Goal: Task Accomplishment & Management: Manage account settings

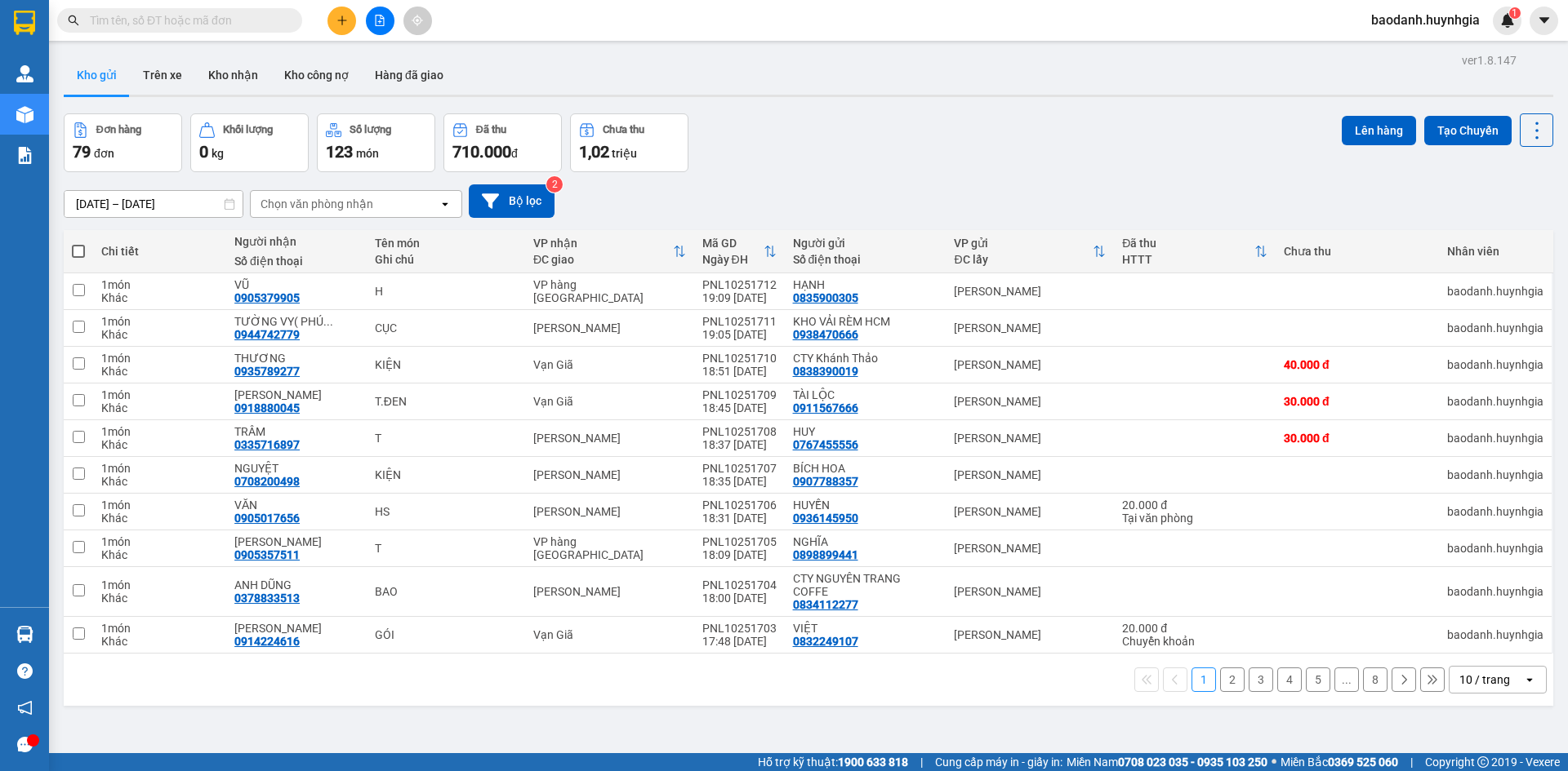
click at [1451, 18] on span "baodanh.huynhgia" at bounding box center [1425, 19] width 135 height 20
click at [1383, 53] on span "Đăng xuất" at bounding box center [1433, 51] width 100 height 18
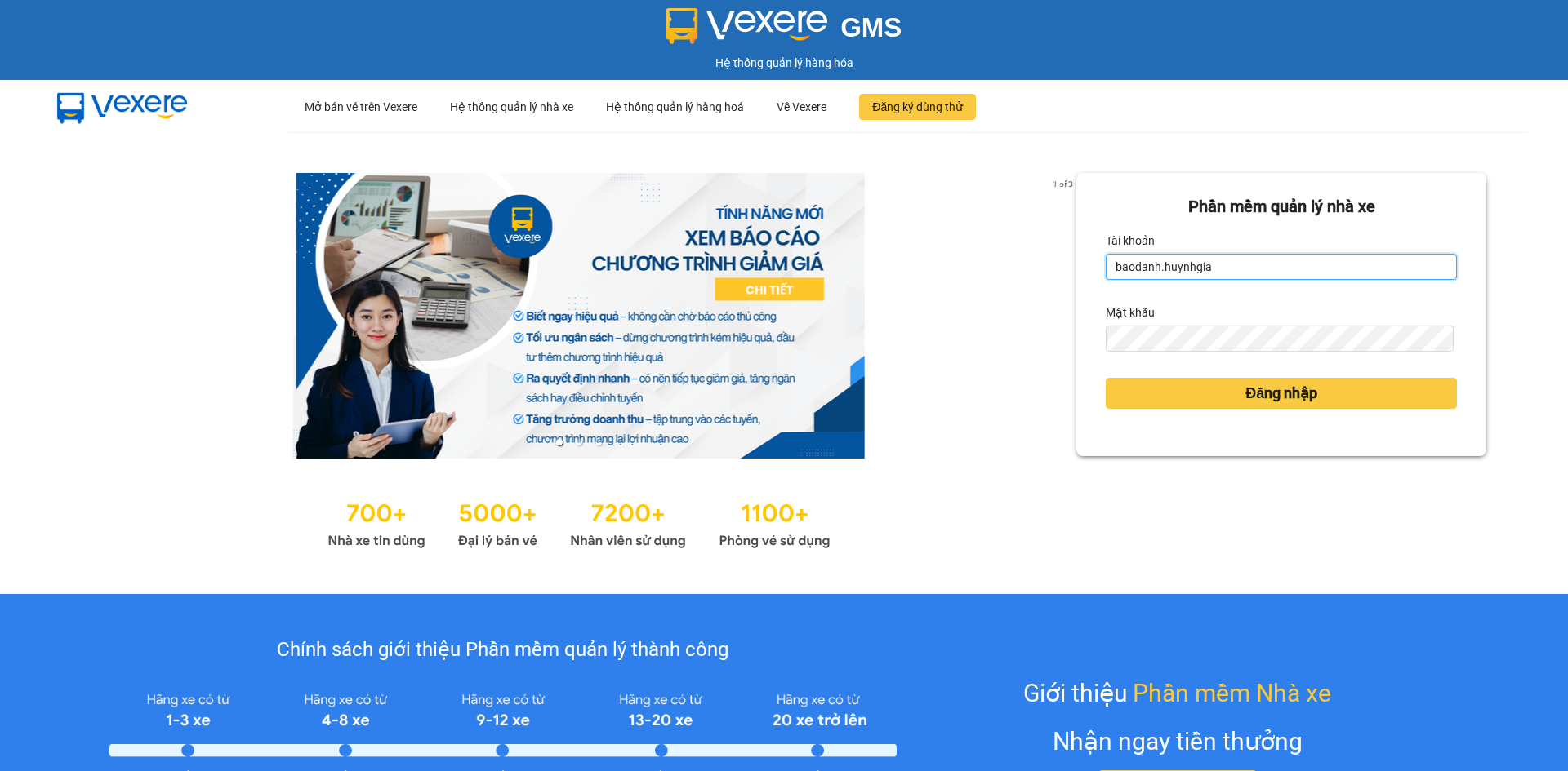
click at [1218, 265] on input "baodanh.huynhgia" at bounding box center [1281, 267] width 351 height 26
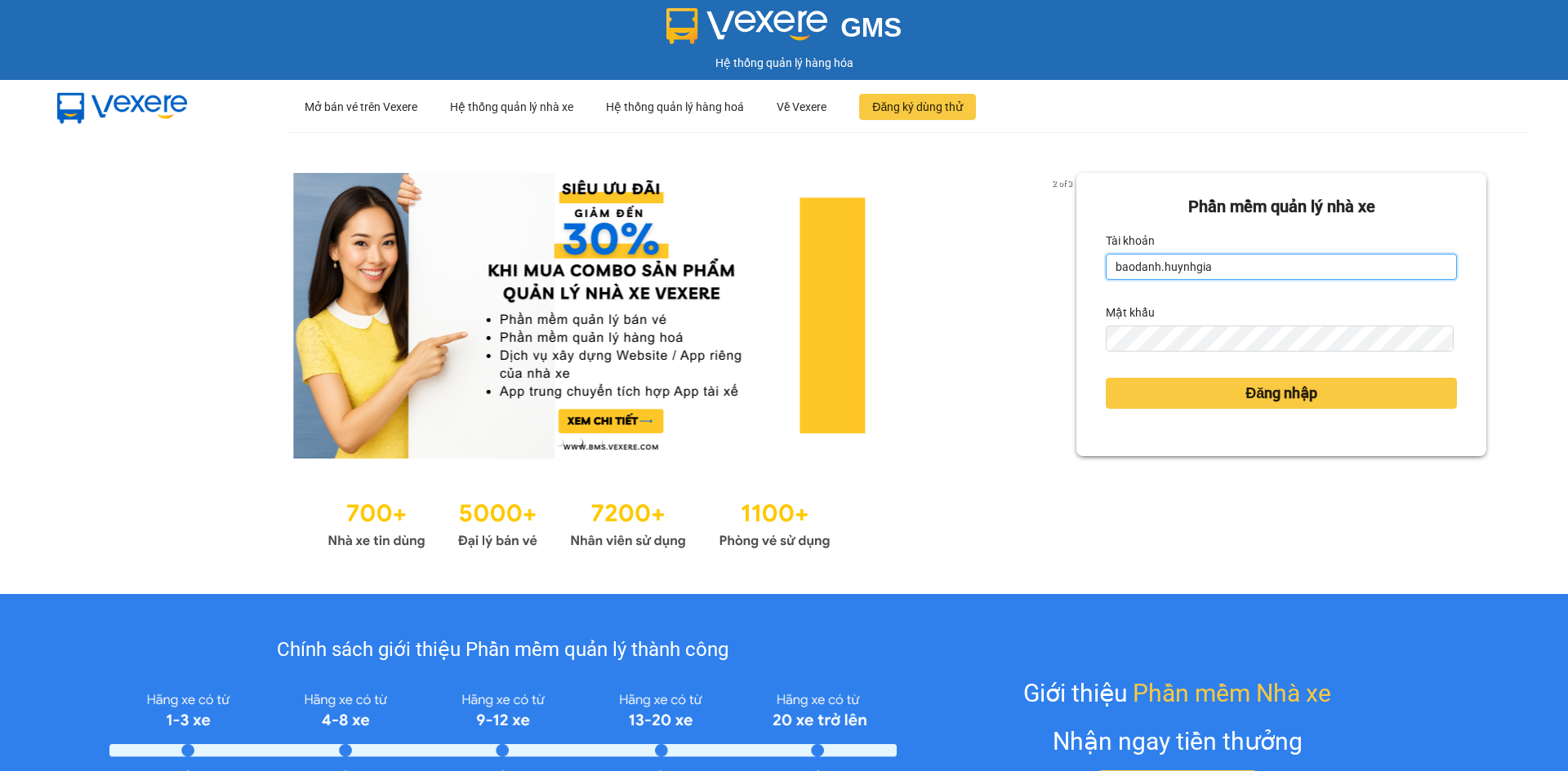
click at [1233, 271] on input "baodanh.huynhgia" at bounding box center [1281, 267] width 351 height 26
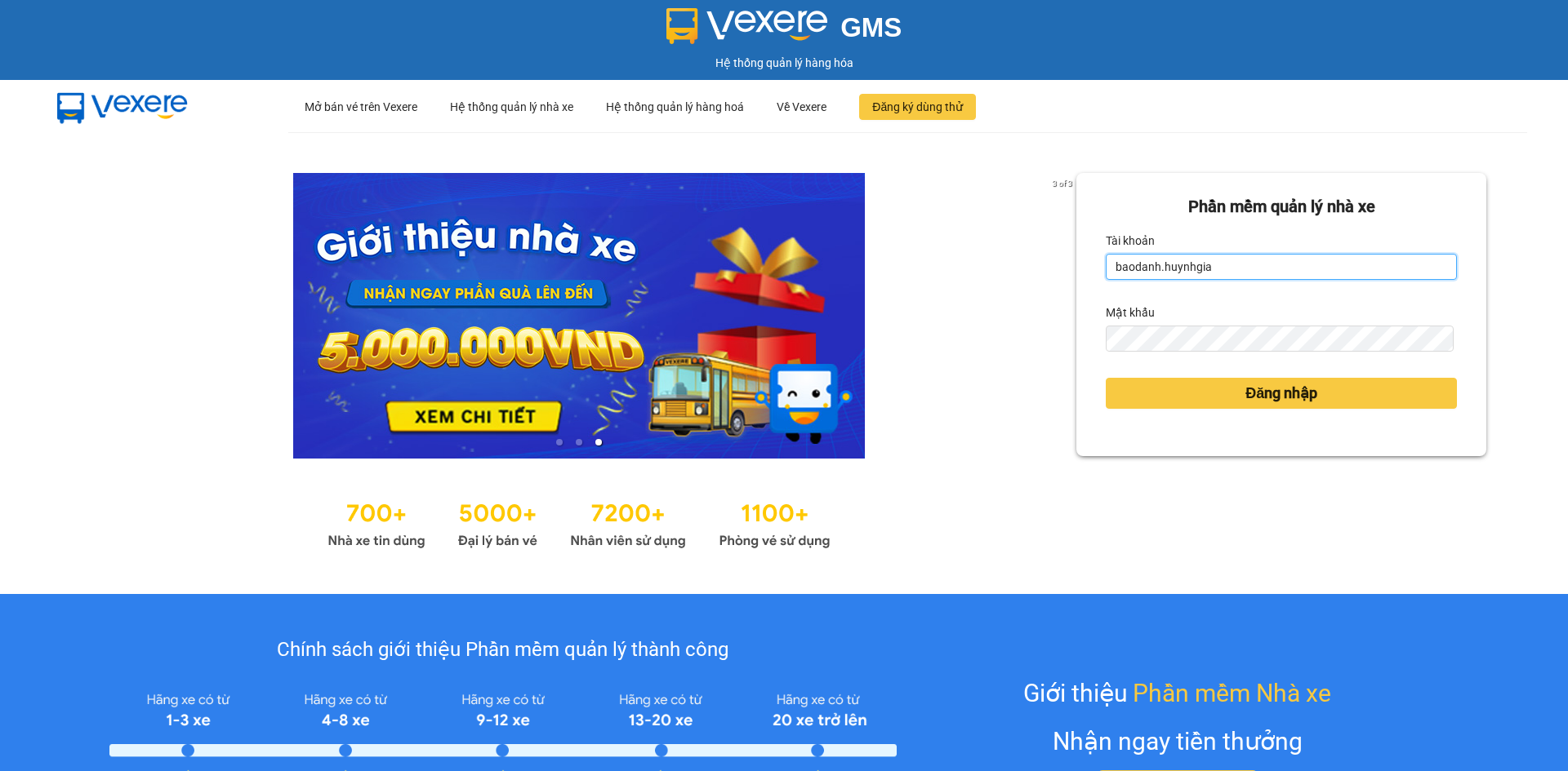
drag, startPoint x: 1150, startPoint y: 266, endPoint x: 1092, endPoint y: 275, distance: 58.7
click at [1092, 275] on div "[PERSON_NAME] mềm [PERSON_NAME] nhà xe [PERSON_NAME] baodanh.huynhgia Mật khẩu …" at bounding box center [1281, 314] width 410 height 283
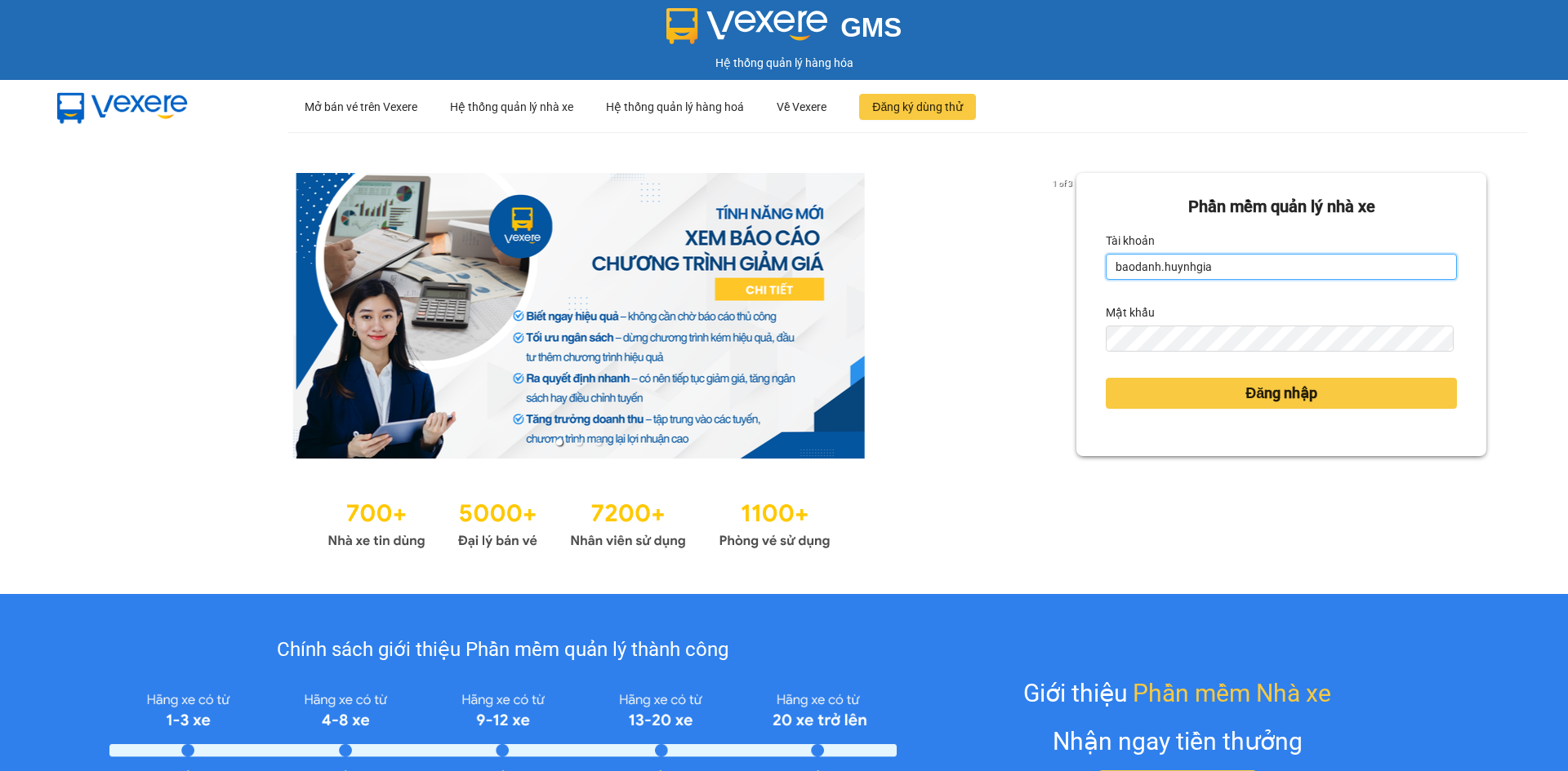
click at [1154, 265] on input "baodanh.huynhgia" at bounding box center [1281, 267] width 351 height 26
click at [1153, 265] on input "baodanh.huynhgia" at bounding box center [1281, 267] width 351 height 26
click at [1270, 280] on input "baodanh.huynhgia" at bounding box center [1281, 267] width 351 height 26
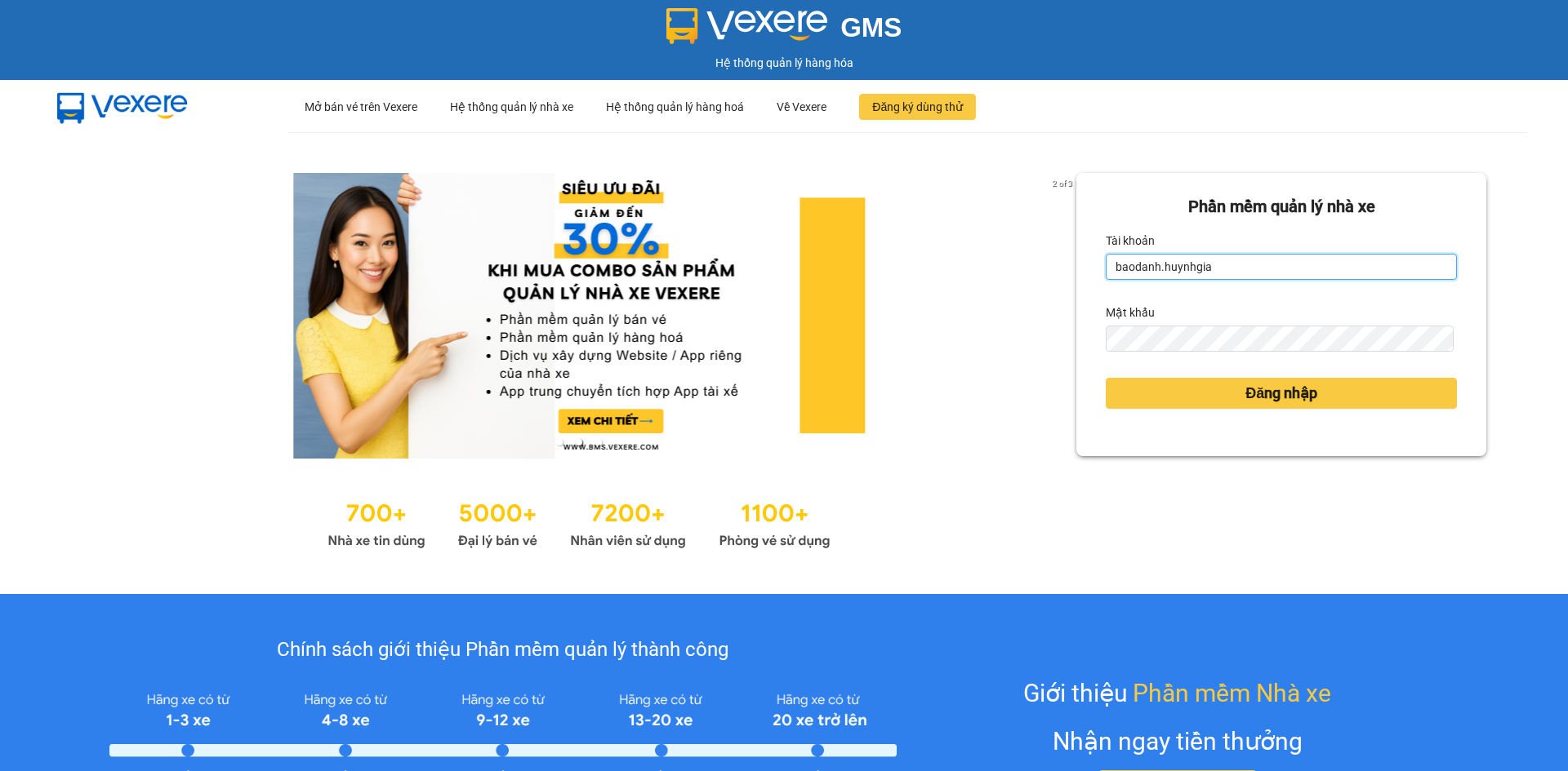
drag, startPoint x: 1151, startPoint y: 265, endPoint x: 1102, endPoint y: 281, distance: 51.5
click at [1106, 281] on form "[PERSON_NAME] mềm [PERSON_NAME] nhà xe [PERSON_NAME] baodanh.huynhgia Mật khẩu …" at bounding box center [1281, 314] width 351 height 241
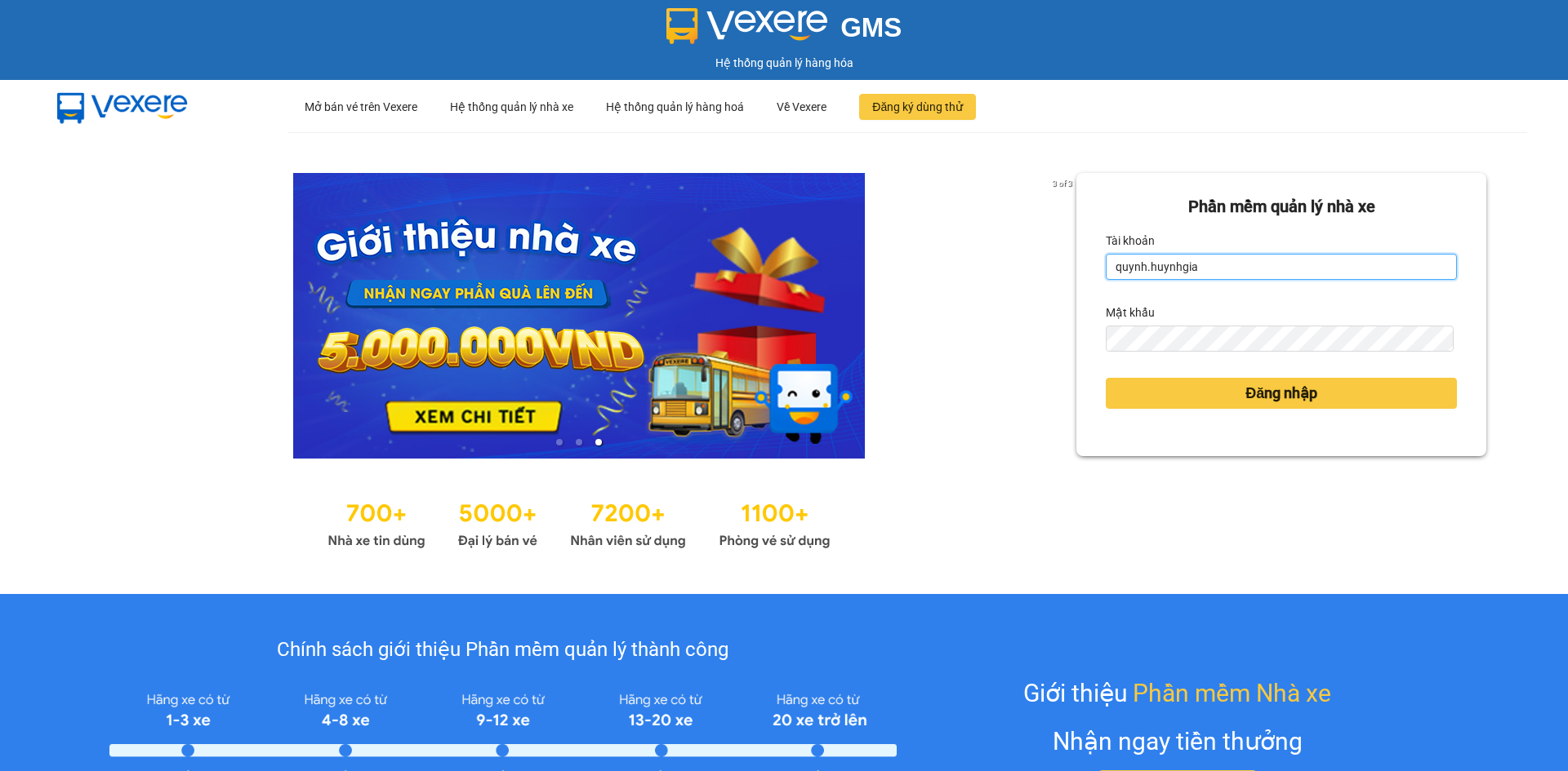
type input "quynh.huynhgia"
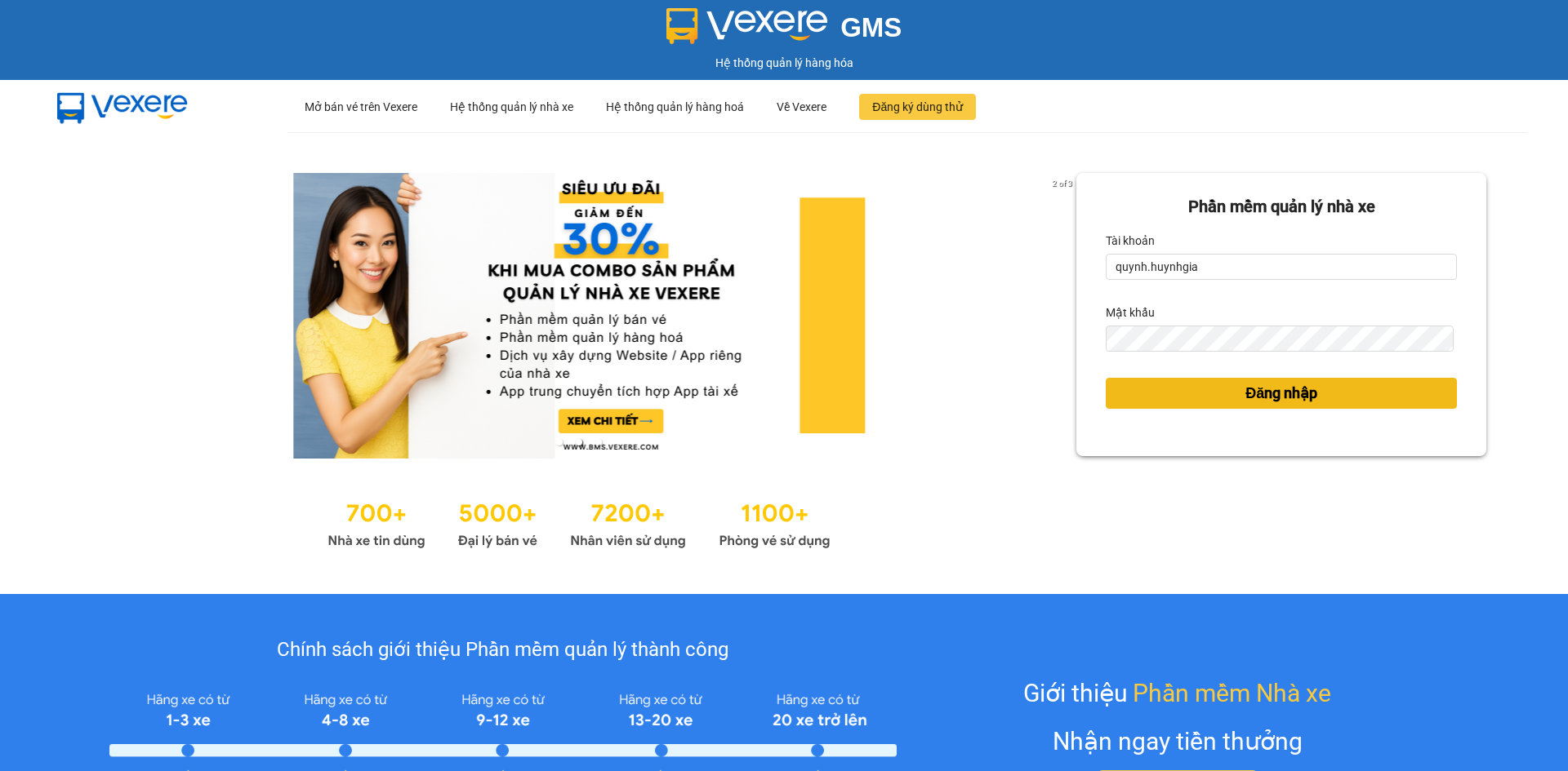
click at [1184, 394] on button "Đăng nhập" at bounding box center [1281, 394] width 351 height 31
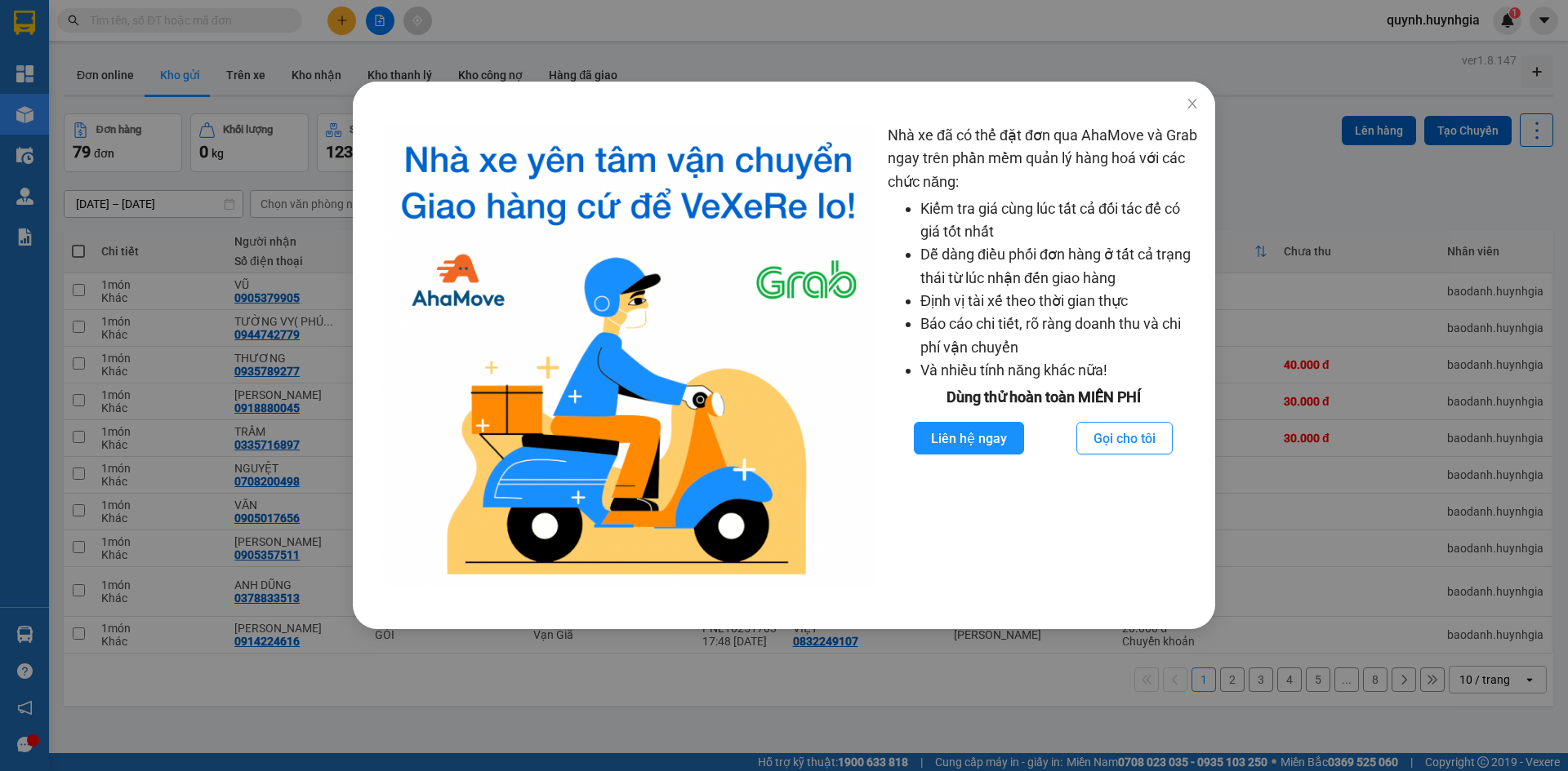
click at [1288, 189] on div "Nhà xe đã có thể đặt đơn qua AhaMove và Grab ngay trên phần mềm quản lý hàng ho…" at bounding box center [784, 385] width 1568 height 771
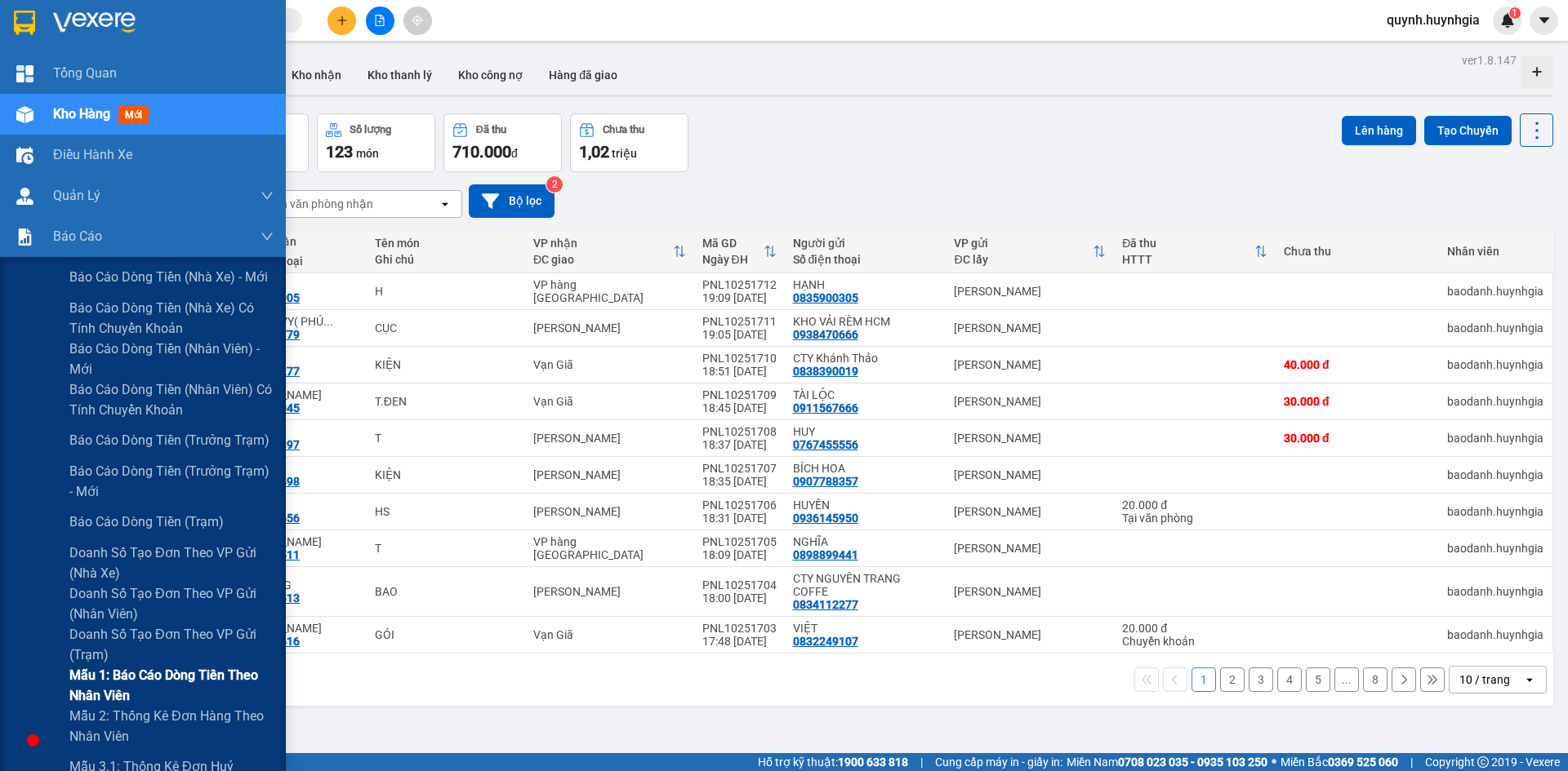
click at [135, 684] on span "Mẫu 1: Báo cáo dòng tiền theo nhân viên" at bounding box center [171, 685] width 204 height 41
